Goal: Task Accomplishment & Management: Use online tool/utility

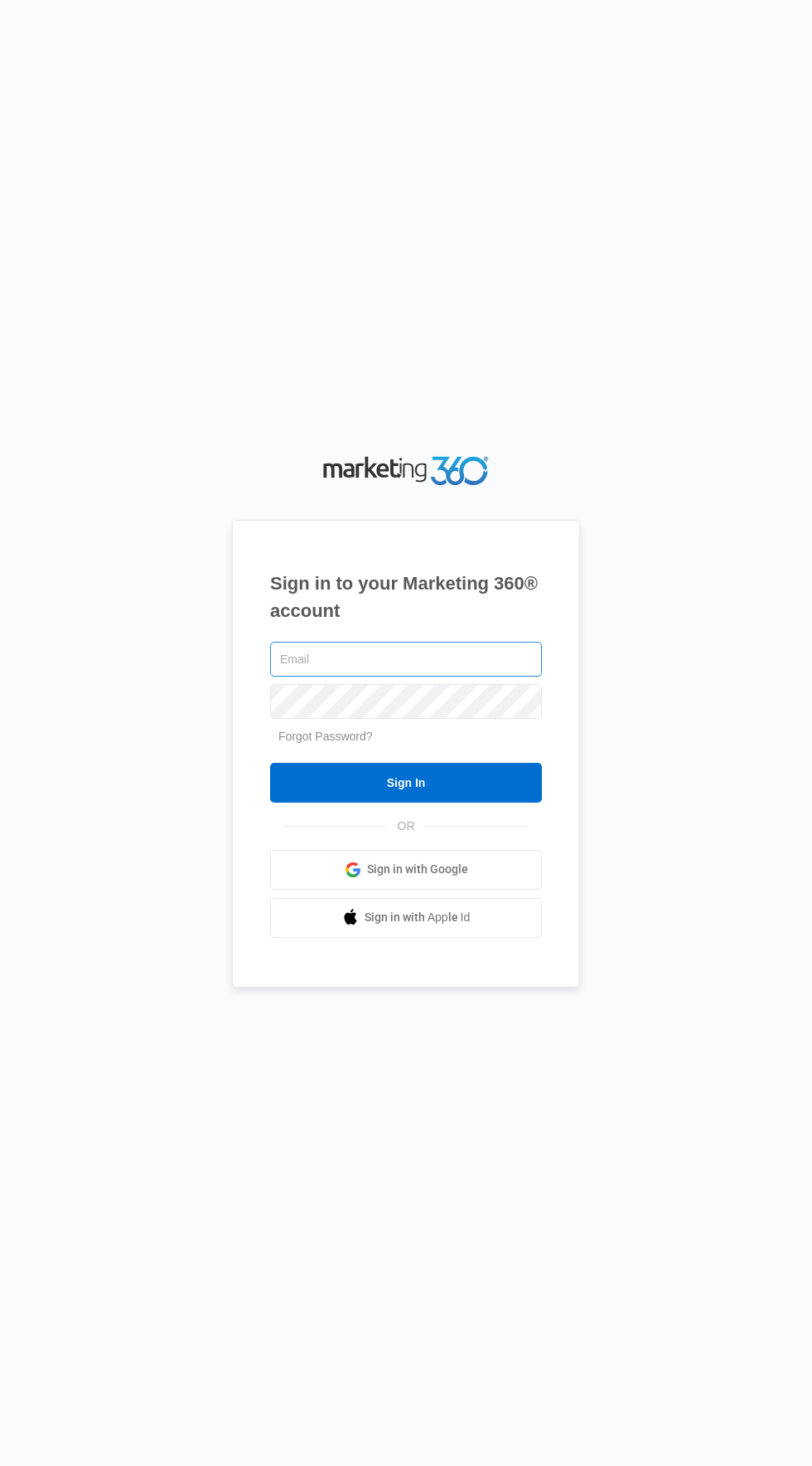
click at [479, 676] on input "text" at bounding box center [406, 659] width 272 height 35
type input "gwmaintenancemgr@vintage-corp.com"
click at [270, 763] on input "Sign In" at bounding box center [406, 782] width 272 height 40
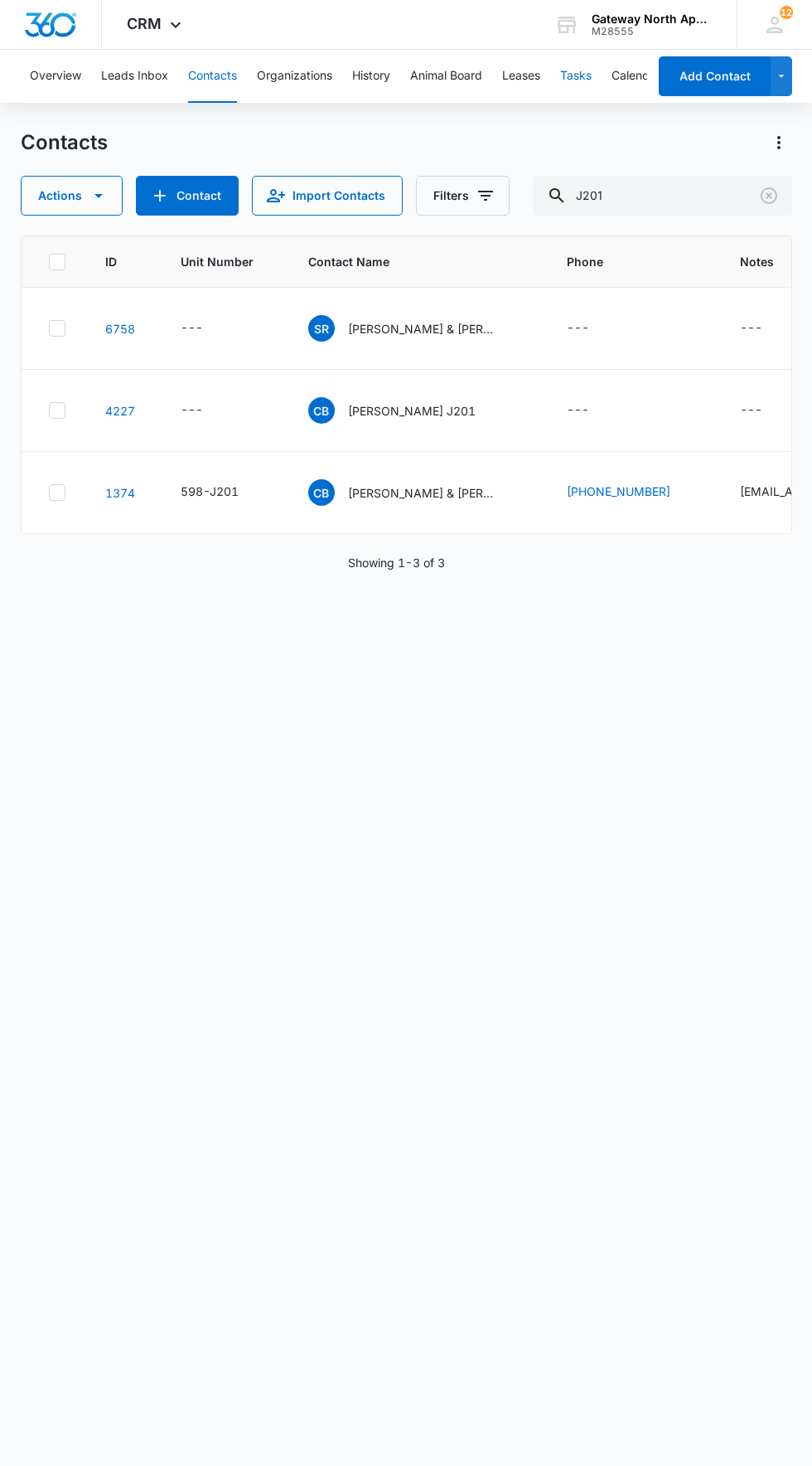
click at [579, 74] on button "Tasks" at bounding box center [576, 76] width 32 height 53
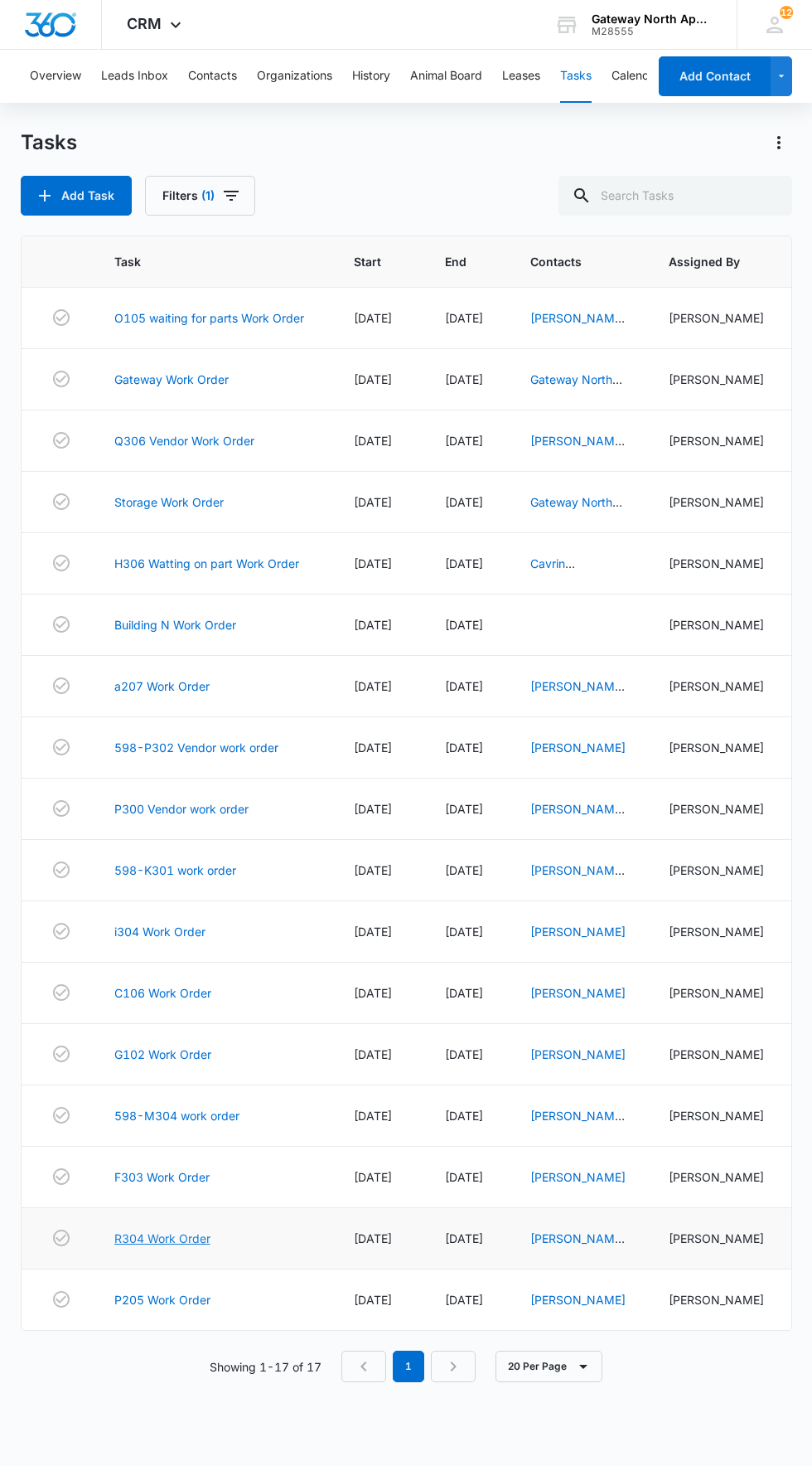
click at [162, 1247] on link "R304 Work Order" at bounding box center [163, 1238] width 96 height 17
